Goal: Transaction & Acquisition: Purchase product/service

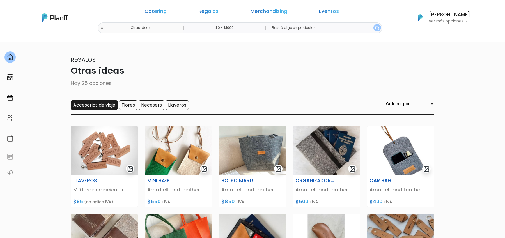
click at [108, 103] on input "Accesorios de viaje" at bounding box center [94, 105] width 47 height 10
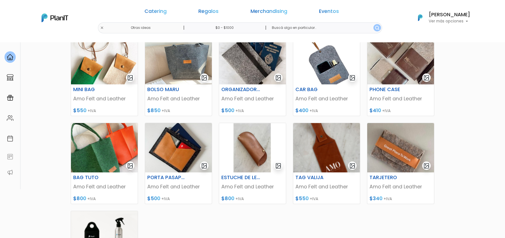
scroll to position [102, 0]
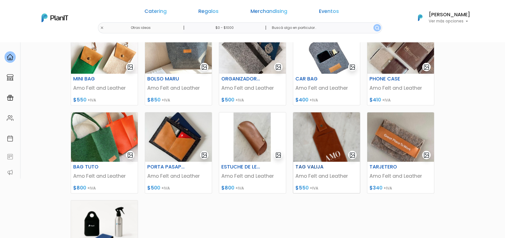
click at [329, 141] on img at bounding box center [326, 136] width 67 height 49
click at [323, 136] on img at bounding box center [326, 136] width 67 height 49
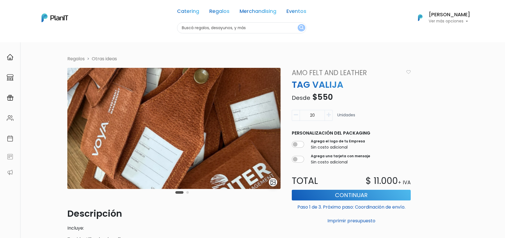
click at [188, 192] on button "Carousel Page 2" at bounding box center [187, 192] width 3 height 3
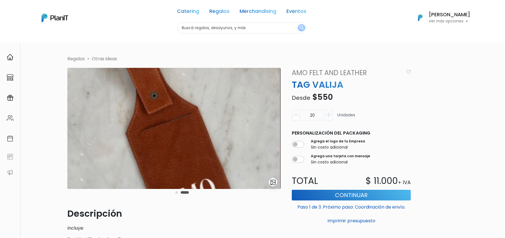
click at [180, 194] on div "Carousel Pagination" at bounding box center [182, 192] width 16 height 7
click at [177, 194] on div "Carousel Pagination" at bounding box center [182, 192] width 16 height 7
click at [177, 193] on button "Carousel Page 1" at bounding box center [176, 192] width 3 height 3
